Goal: Use online tool/utility: Utilize a website feature to perform a specific function

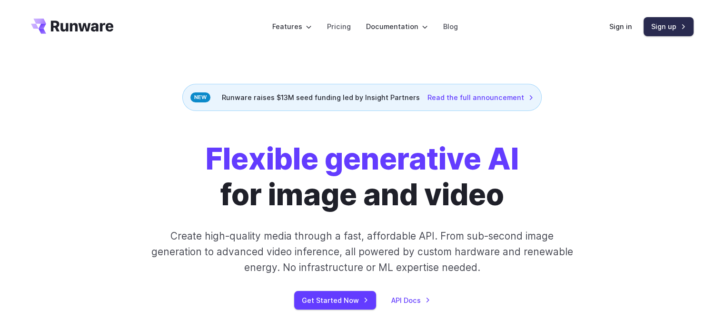
click at [669, 25] on link "Sign up" at bounding box center [669, 26] width 50 height 19
click at [623, 28] on link "Sign in" at bounding box center [620, 26] width 23 height 11
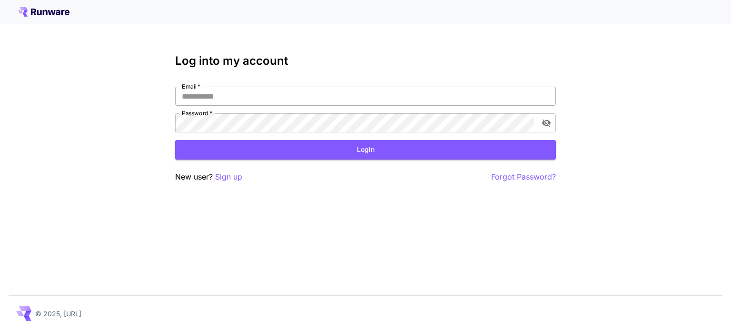
click at [294, 94] on input "Email   *" at bounding box center [365, 96] width 381 height 19
type input "**********"
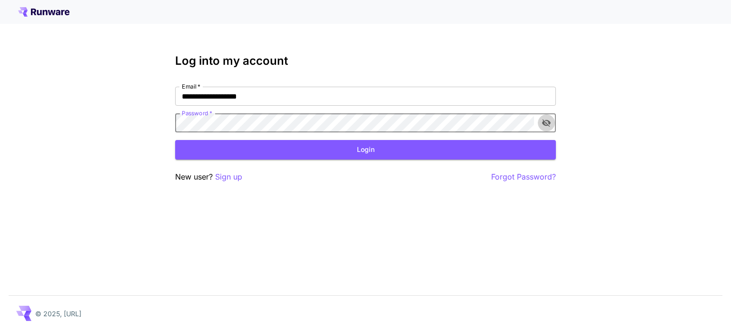
click at [547, 125] on icon "toggle password visibility" at bounding box center [546, 124] width 9 height 8
click at [369, 151] on button "Login" at bounding box center [365, 150] width 381 height 20
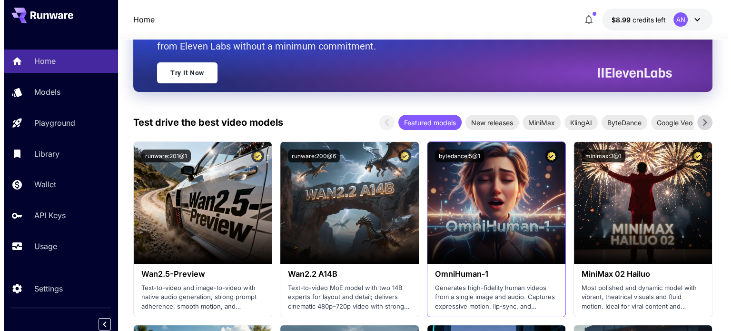
scroll to position [143, 0]
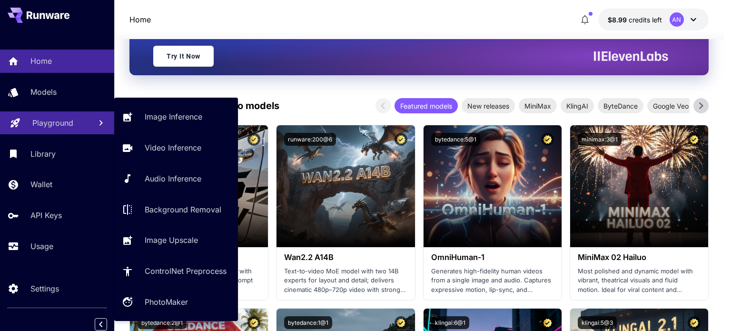
click at [67, 121] on p "Playground" at bounding box center [52, 122] width 41 height 11
